Goal: Information Seeking & Learning: Learn about a topic

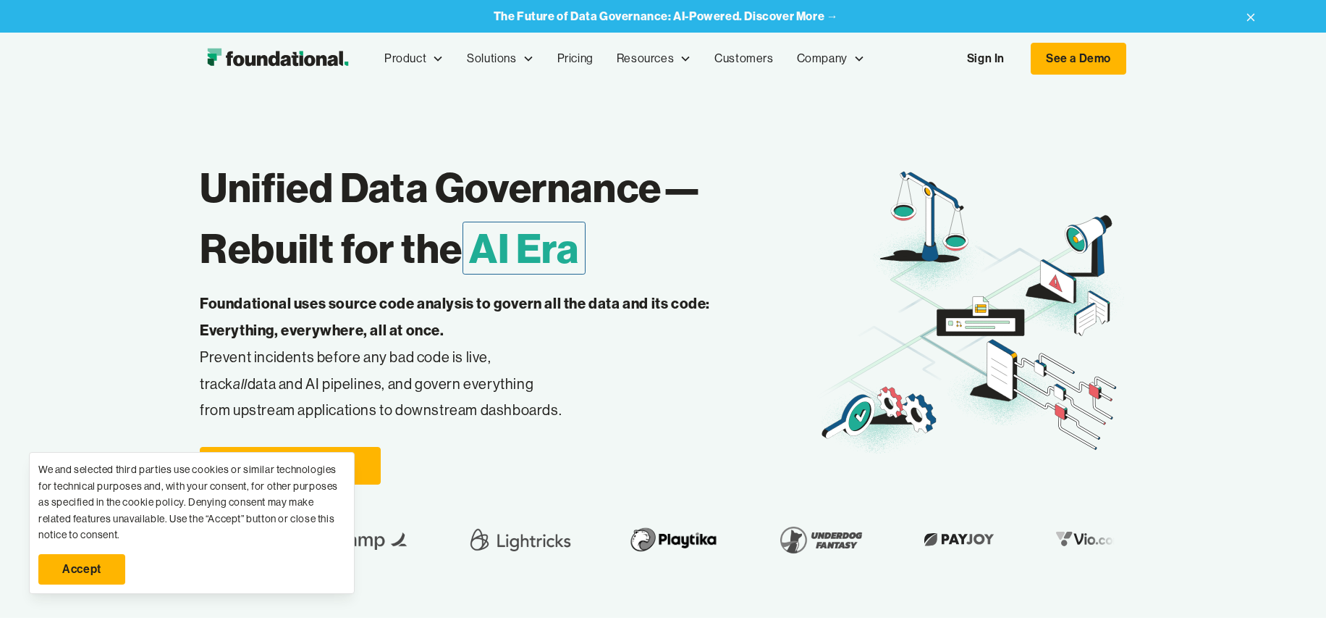
click at [82, 565] on link "Accept" at bounding box center [81, 569] width 87 height 30
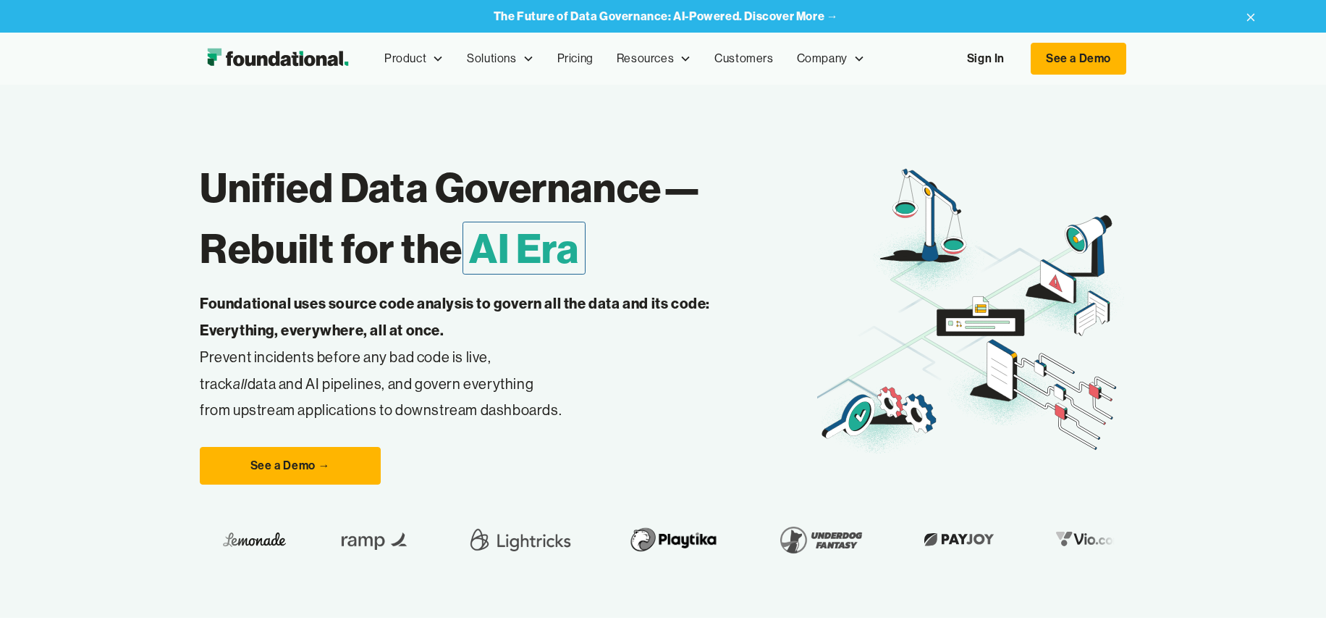
scroll to position [72, 0]
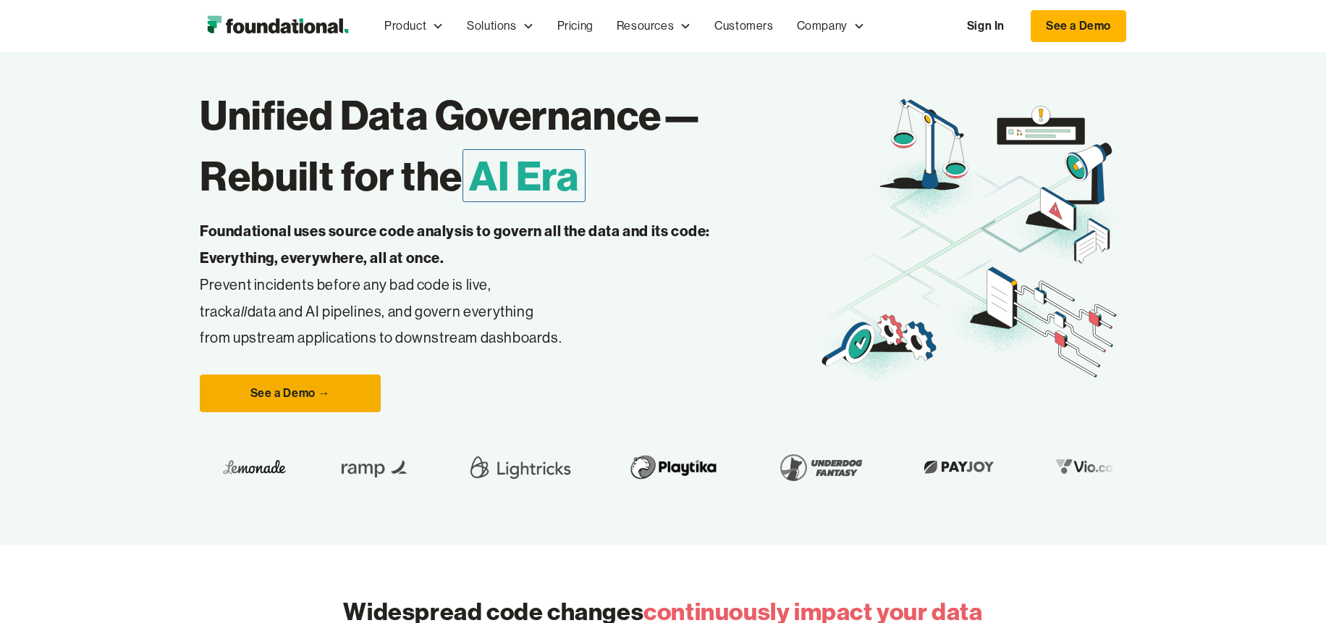
click at [303, 385] on link "See a Demo →" at bounding box center [290, 393] width 181 height 38
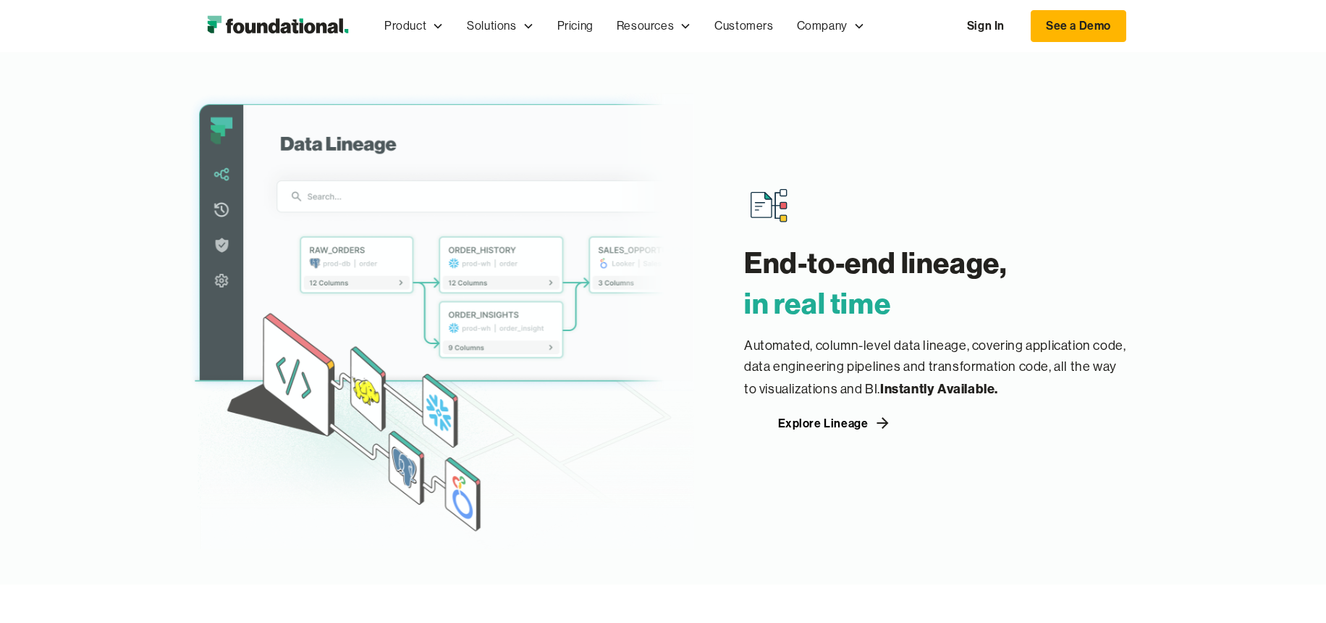
scroll to position [1665, 0]
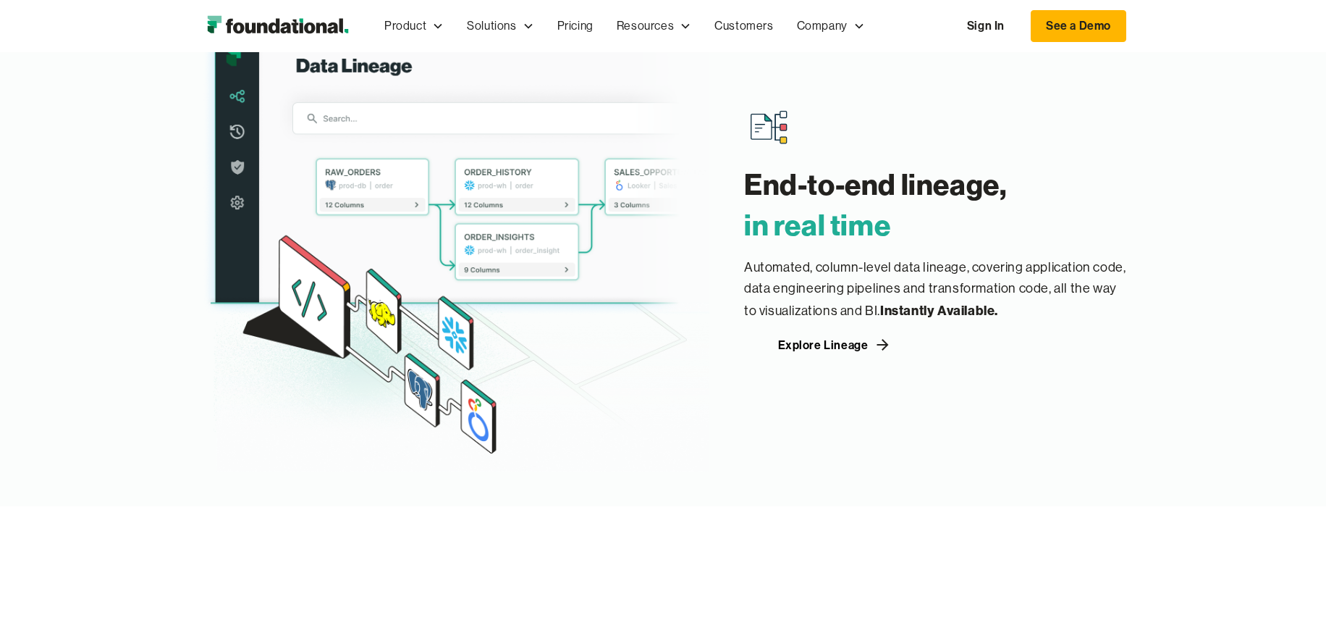
click at [119, 250] on div "End-to-end lineage, ‍ in real time Automated, column-level data lineage, coveri…" at bounding box center [663, 230] width 1326 height 552
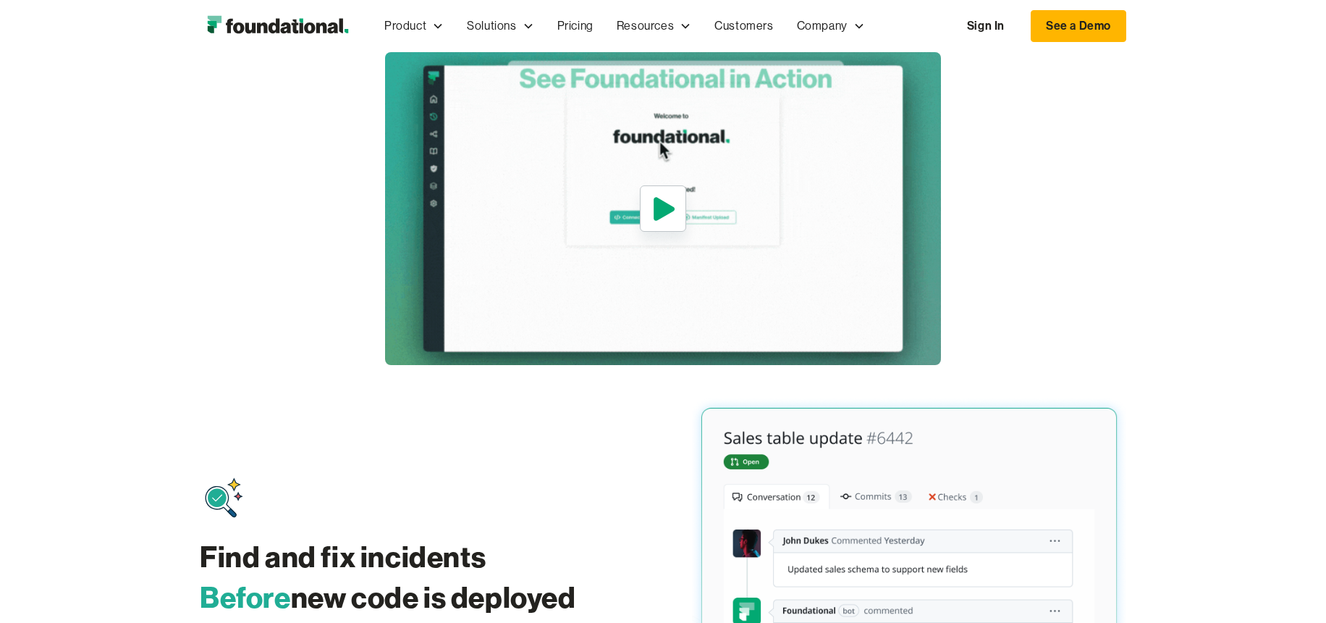
scroll to position [652, 0]
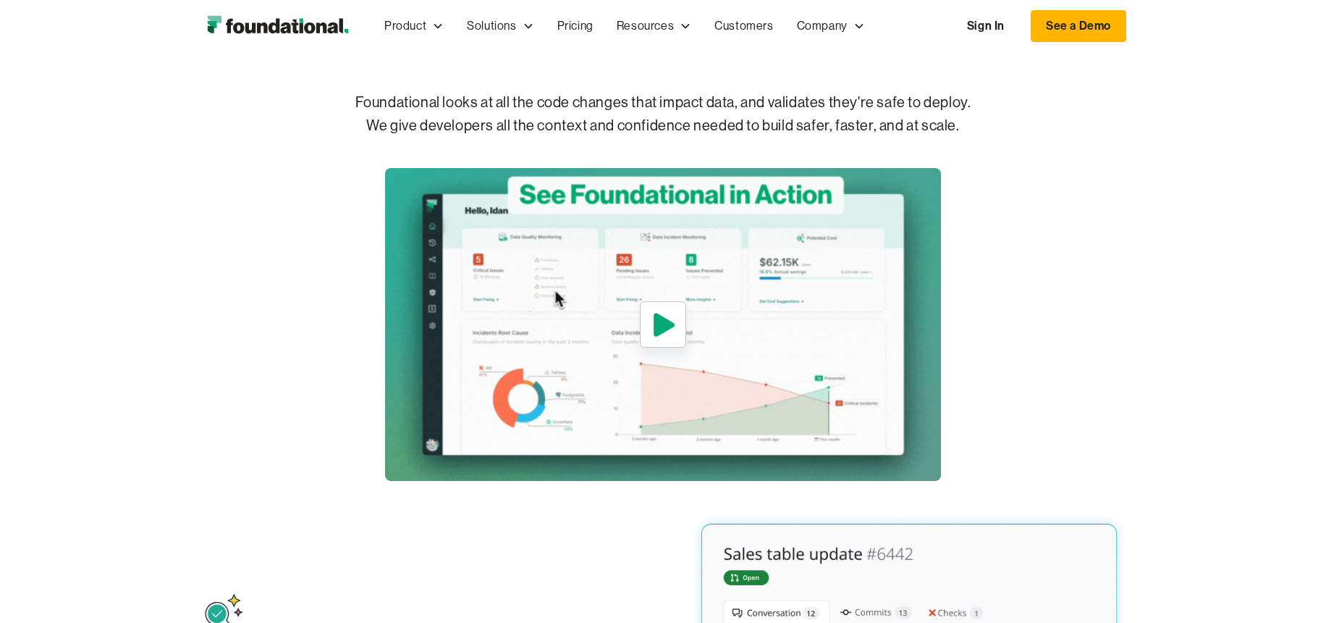
click at [1082, 221] on div "Widespread code changes continuously impact your data Foundational looks at all…" at bounding box center [663, 241] width 927 height 480
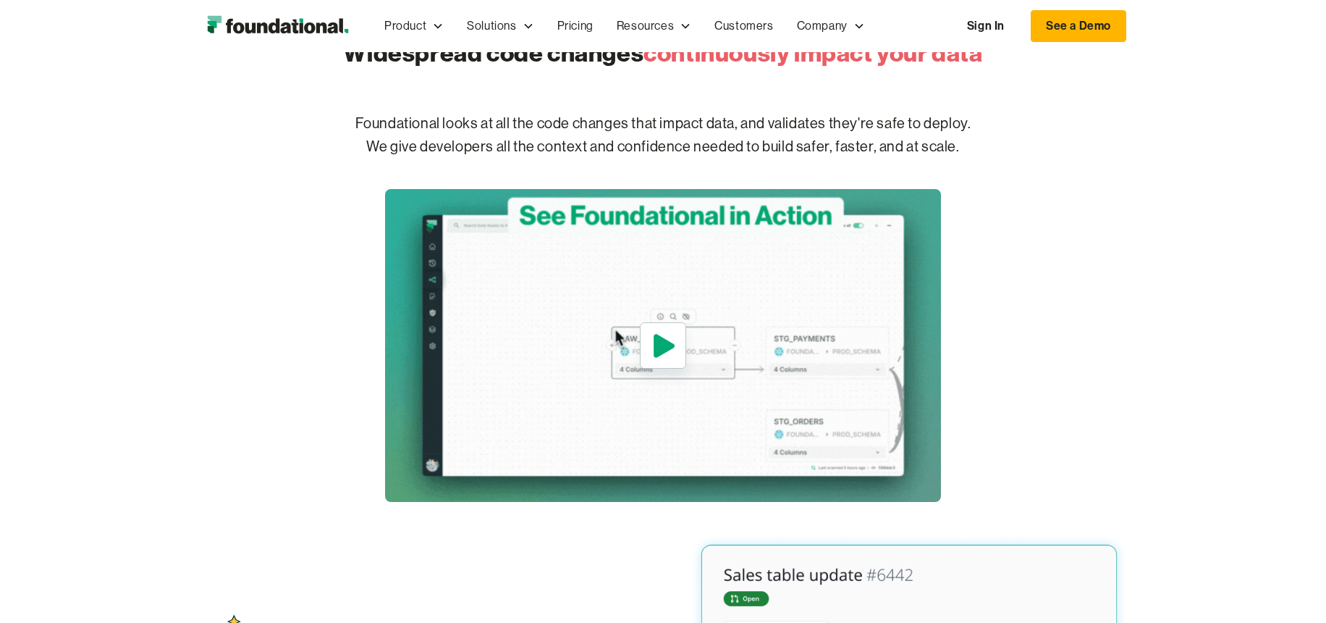
scroll to position [724, 0]
